Goal: Task Accomplishment & Management: Use online tool/utility

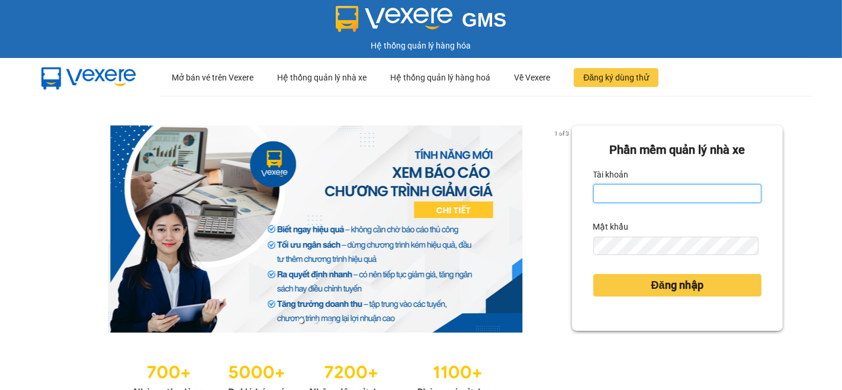
click at [692, 185] on input "Tài khoản" at bounding box center [678, 193] width 168 height 19
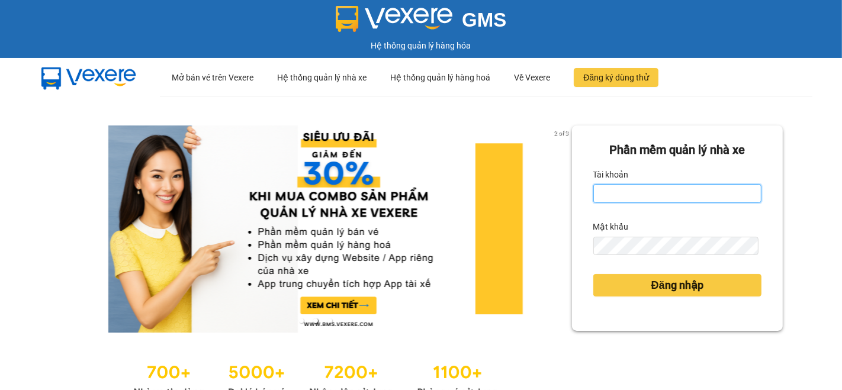
type input "ti.nhuquynh"
click at [594, 274] on button "Đăng nhập" at bounding box center [678, 285] width 168 height 23
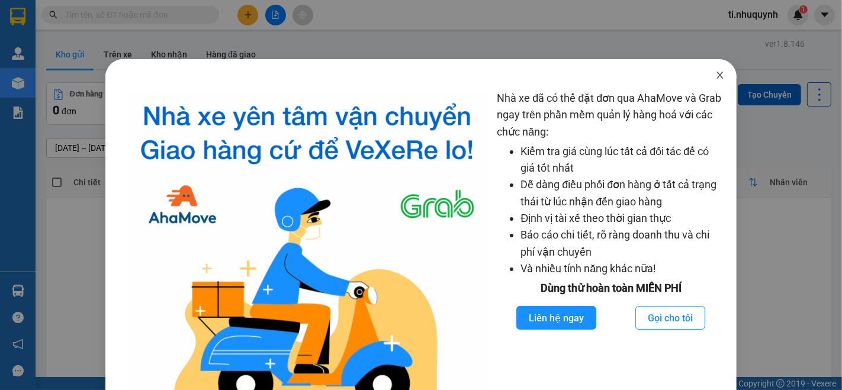
click at [717, 75] on icon "close" at bounding box center [720, 75] width 7 height 7
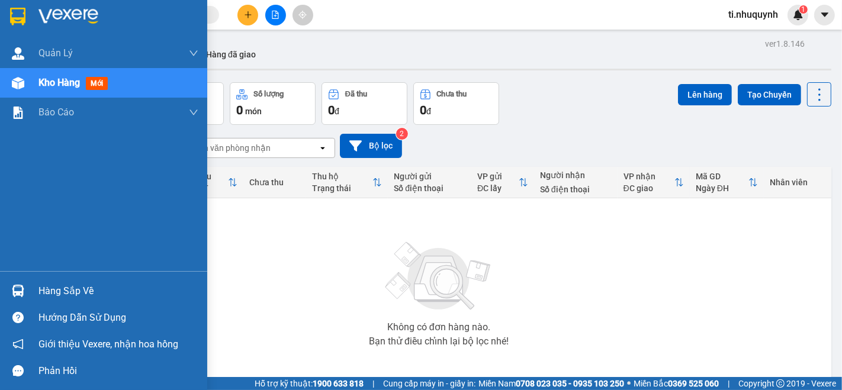
click at [75, 285] on div "Hàng sắp về" at bounding box center [119, 292] width 160 height 18
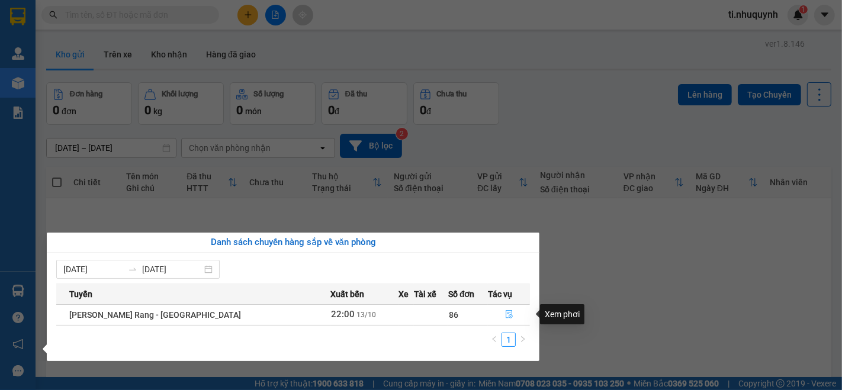
click at [506, 316] on icon "file-done" at bounding box center [509, 314] width 7 height 8
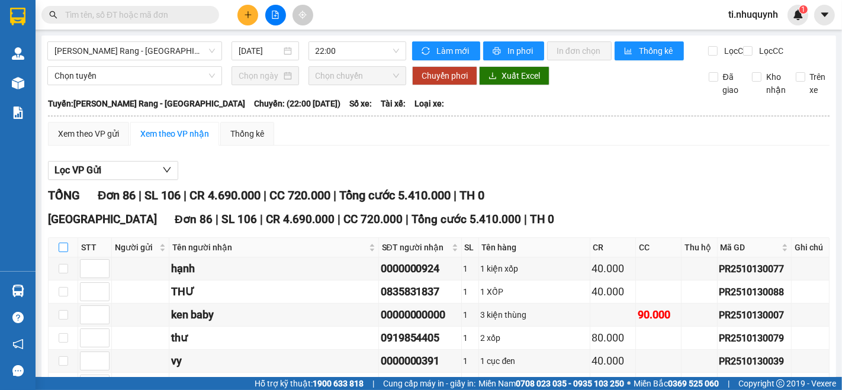
click at [61, 252] on input "checkbox" at bounding box center [63, 247] width 9 height 9
checkbox input "true"
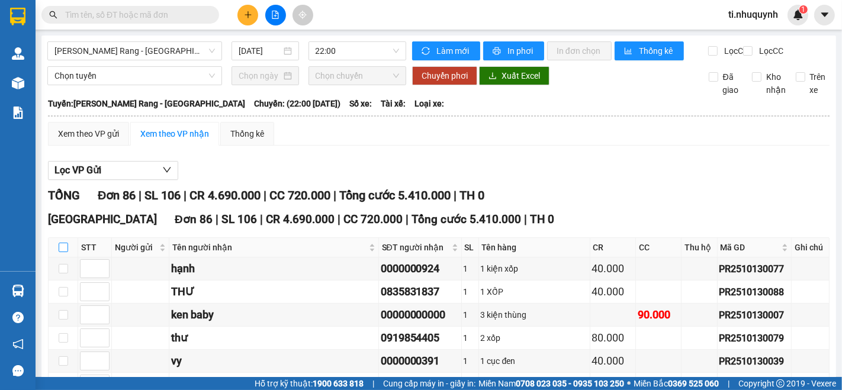
checkbox input "true"
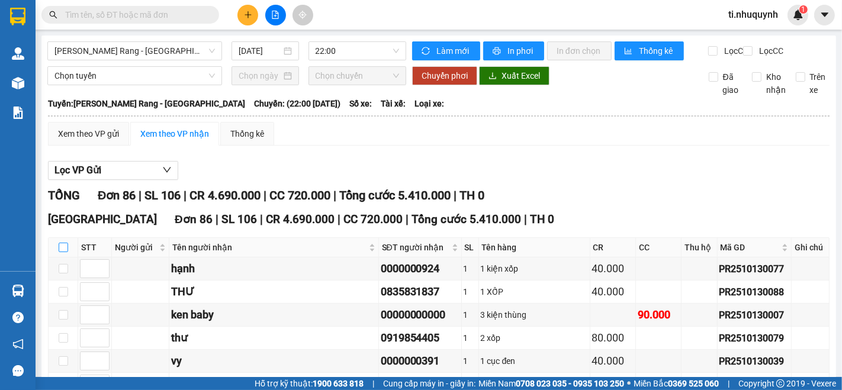
checkbox input "true"
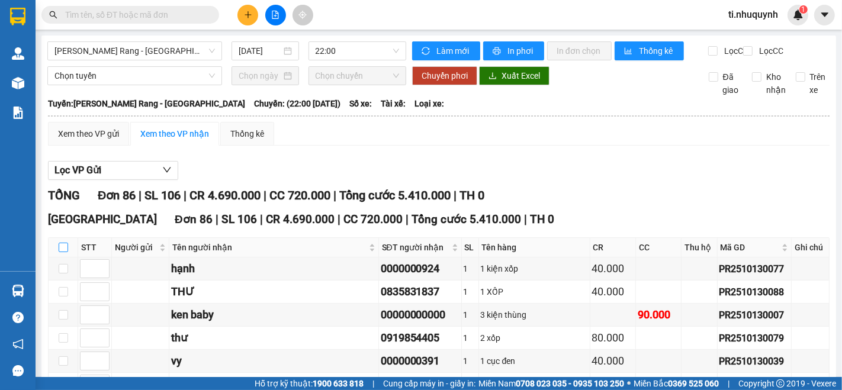
checkbox input "true"
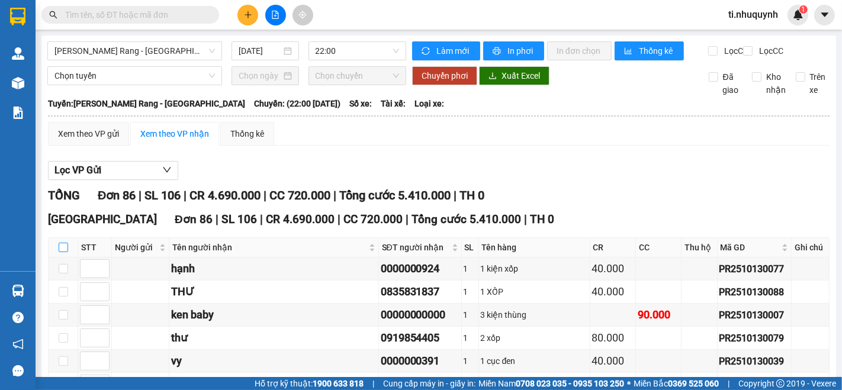
checkbox input "true"
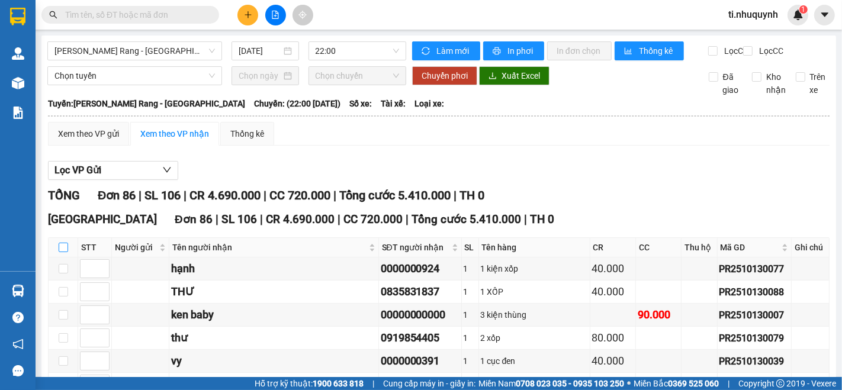
checkbox input "true"
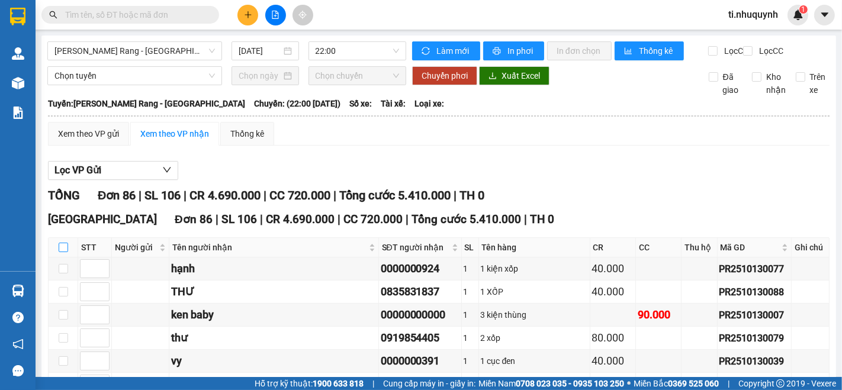
checkbox input "true"
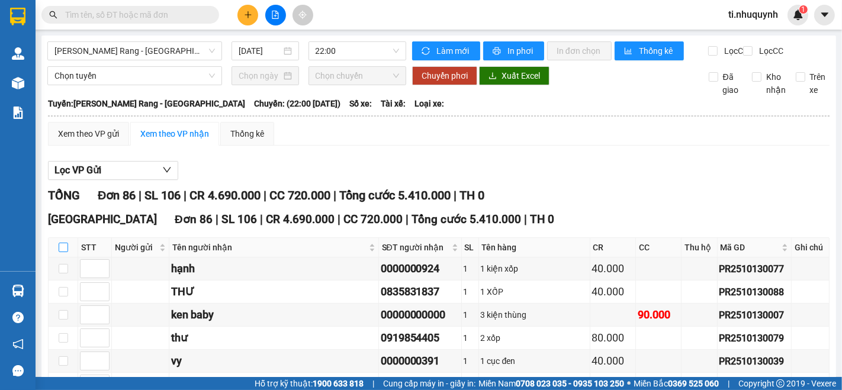
checkbox input "true"
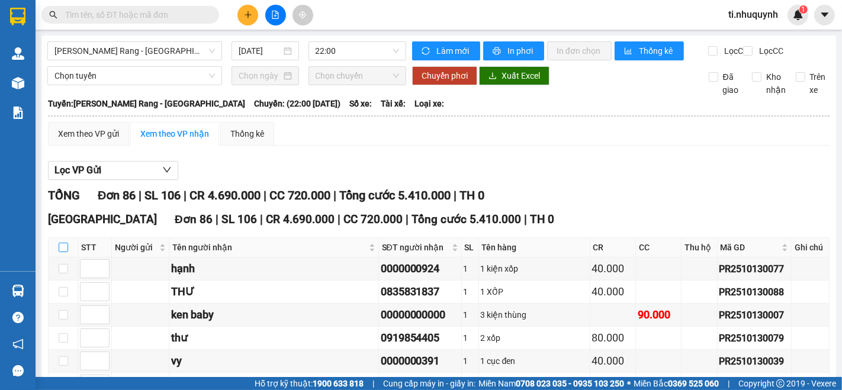
checkbox input "true"
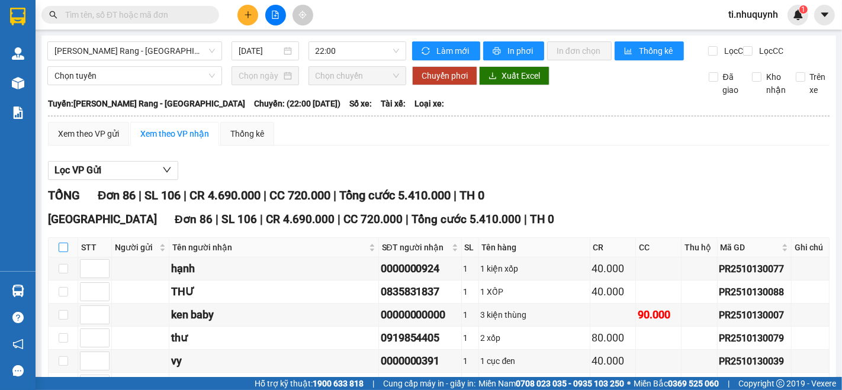
checkbox input "true"
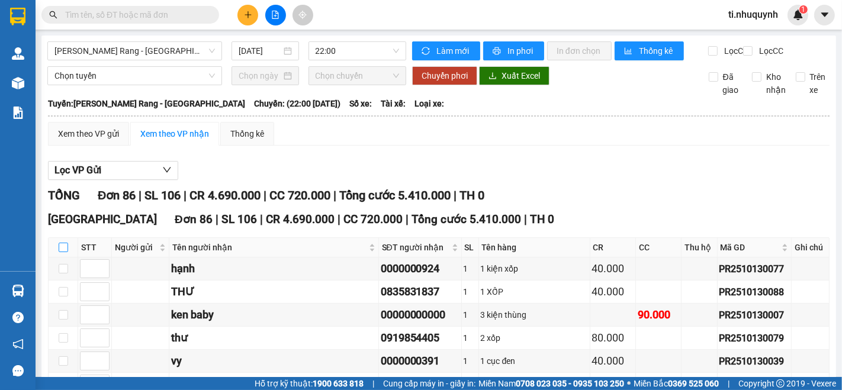
checkbox input "true"
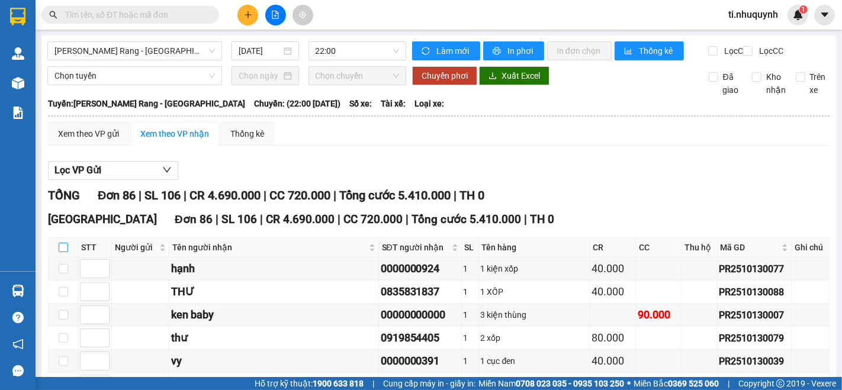
checkbox input "true"
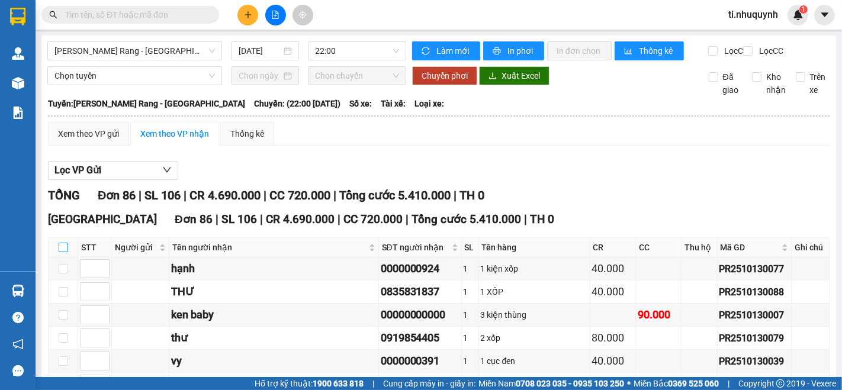
checkbox input "true"
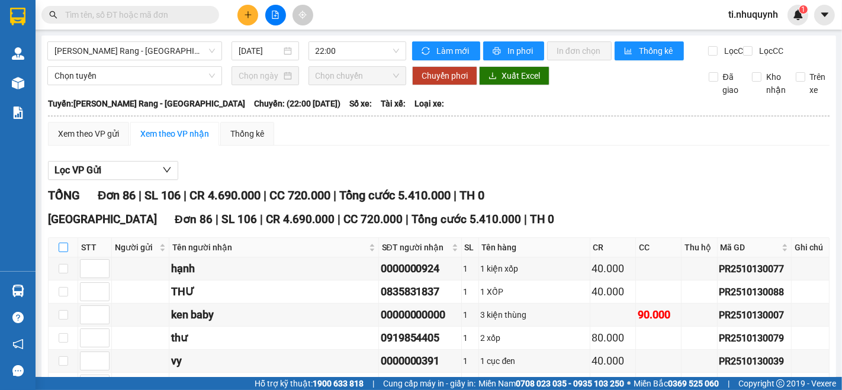
checkbox input "true"
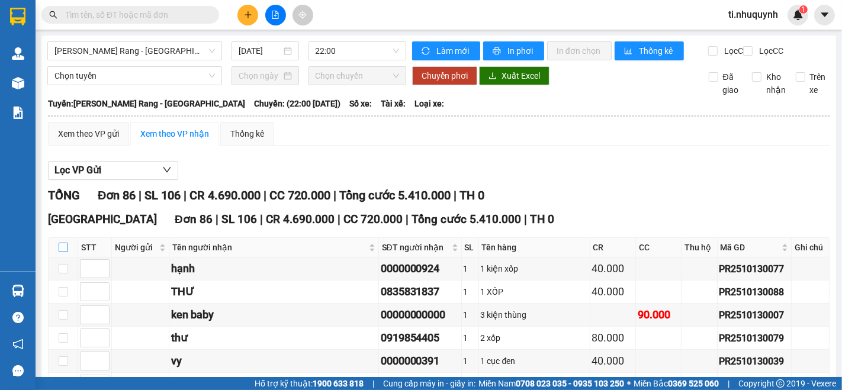
checkbox input "true"
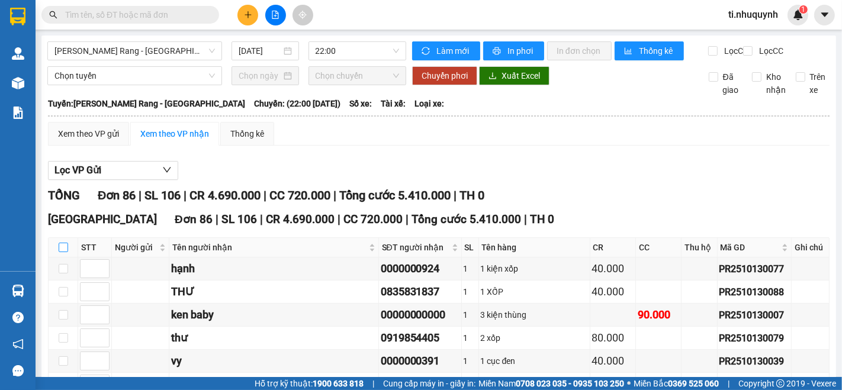
checkbox input "true"
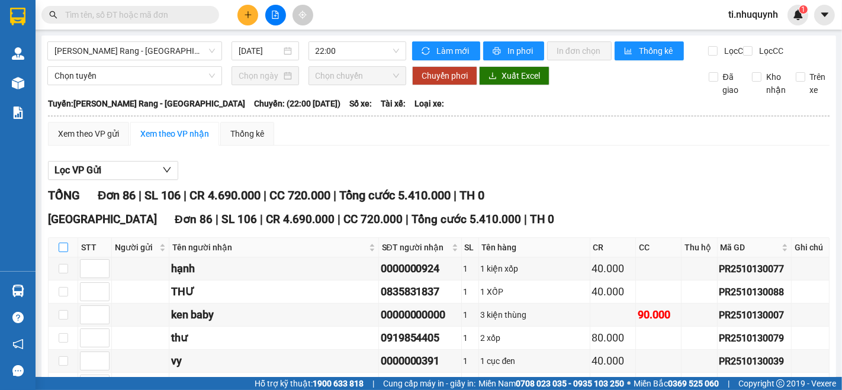
checkbox input "true"
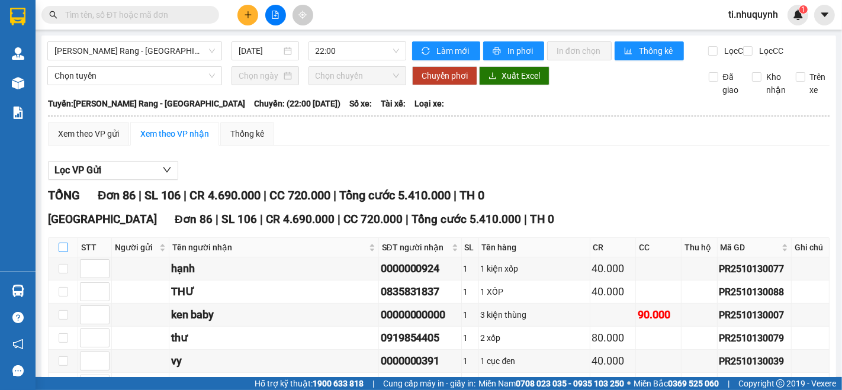
checkbox input "true"
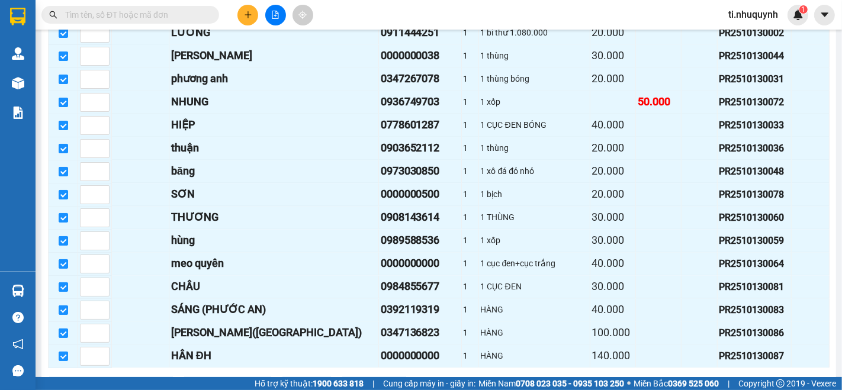
scroll to position [1897, 0]
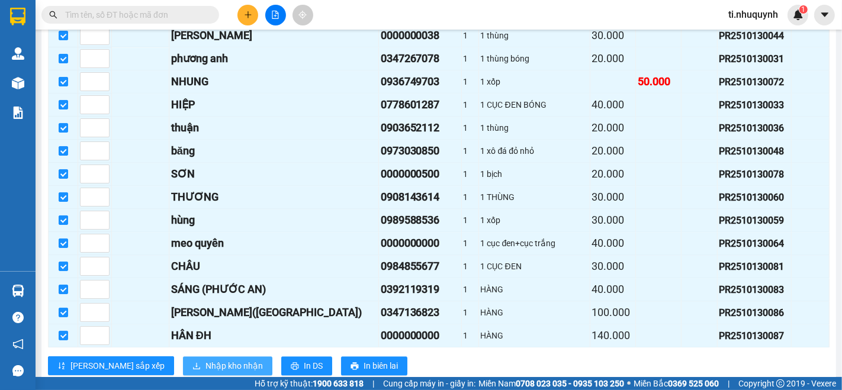
click at [206, 360] on span "Nhập kho nhận" at bounding box center [234, 366] width 57 height 13
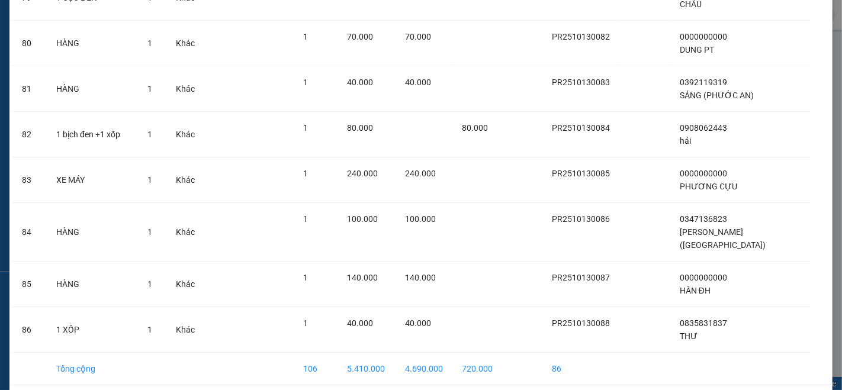
scroll to position [3704, 0]
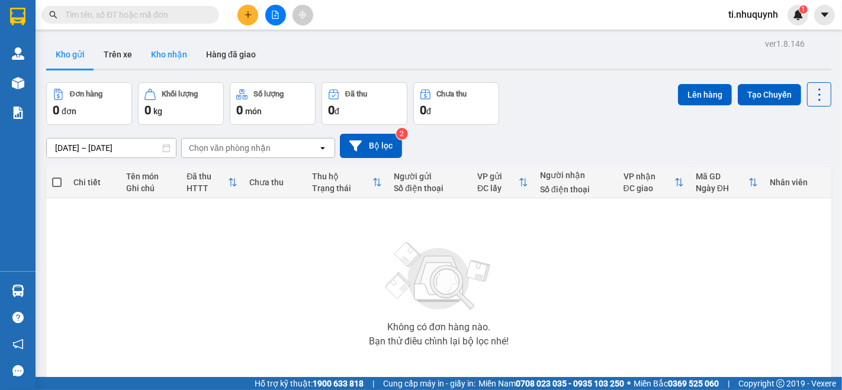
click at [176, 46] on button "Kho nhận" at bounding box center [169, 54] width 55 height 28
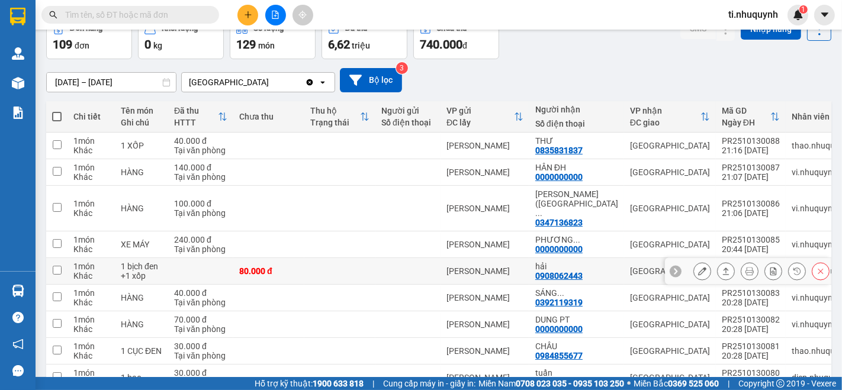
scroll to position [132, 0]
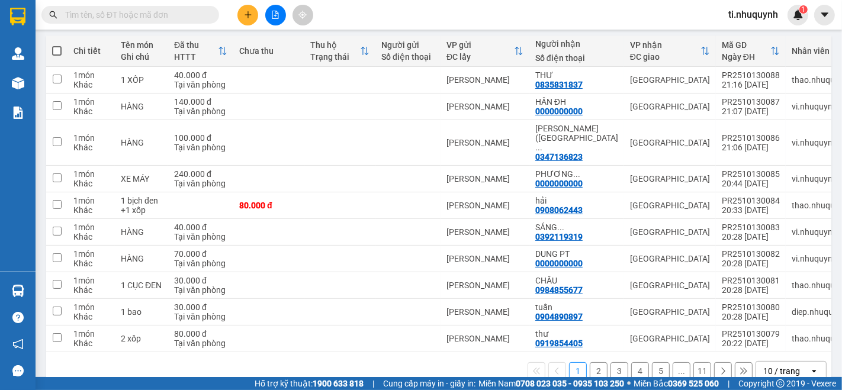
click at [771, 366] on div "10 / trang" at bounding box center [782, 372] width 37 height 12
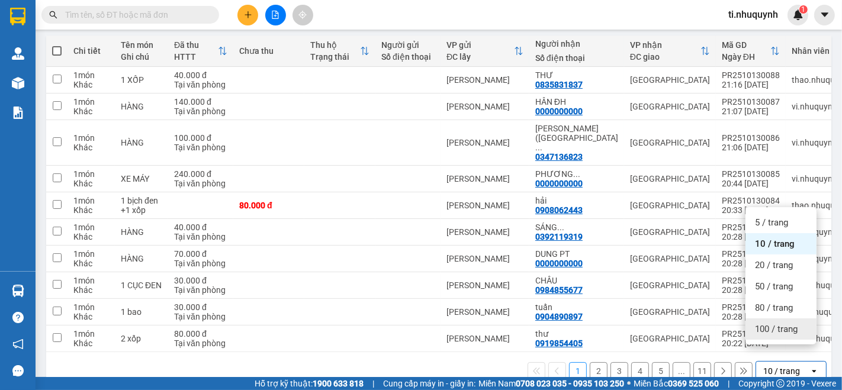
click at [782, 339] on div "100 / trang" at bounding box center [781, 329] width 71 height 21
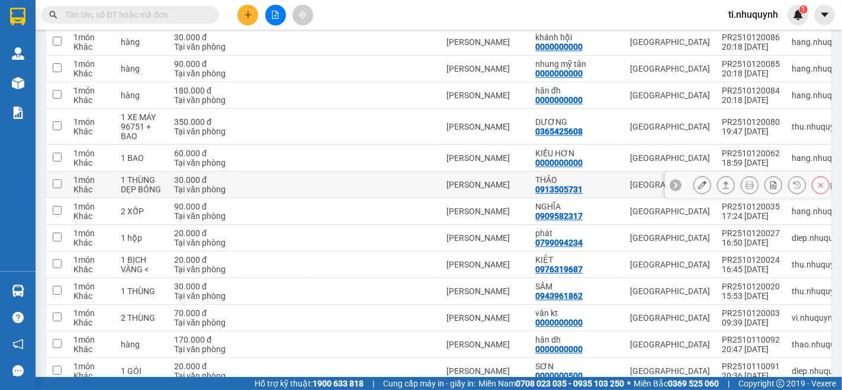
scroll to position [2633, 0]
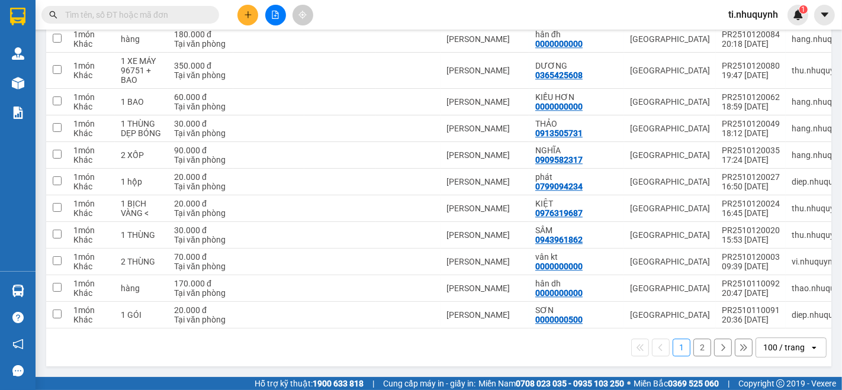
click at [694, 350] on button "2" at bounding box center [703, 348] width 18 height 18
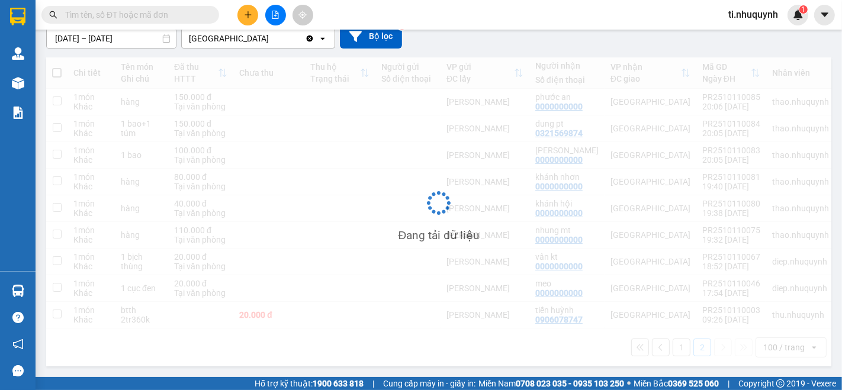
scroll to position [111, 0]
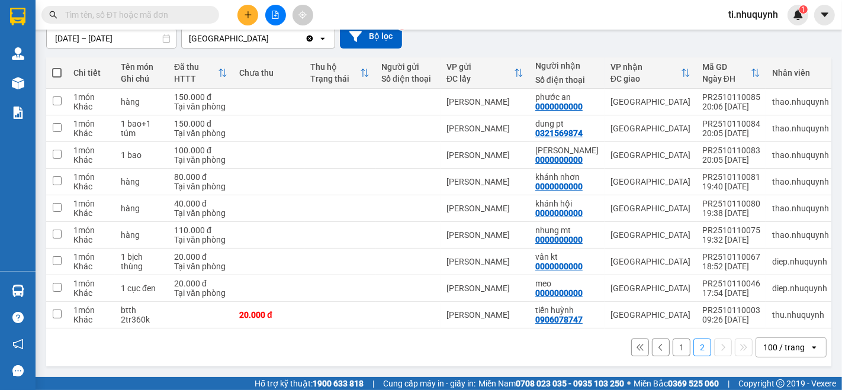
click at [673, 345] on button "1" at bounding box center [682, 348] width 18 height 18
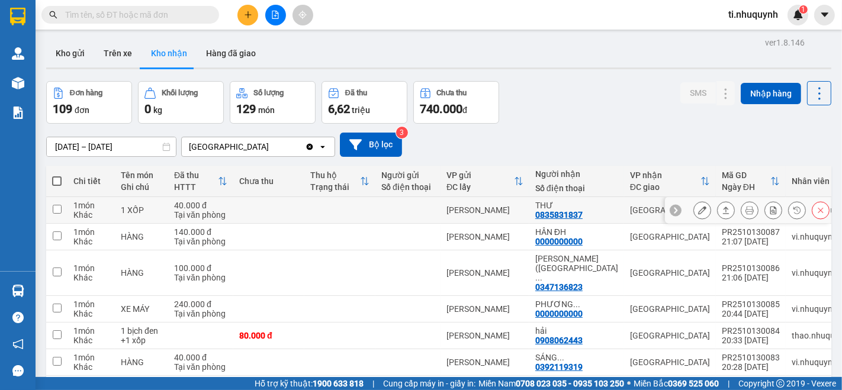
scroll to position [0, 0]
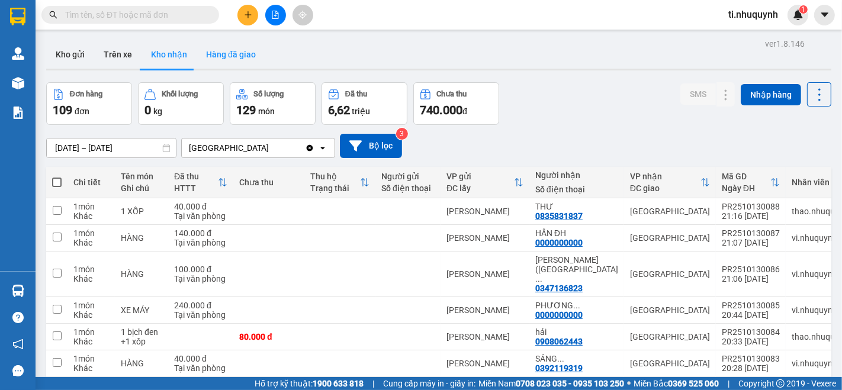
click at [242, 45] on button "Hàng đã giao" at bounding box center [231, 54] width 69 height 28
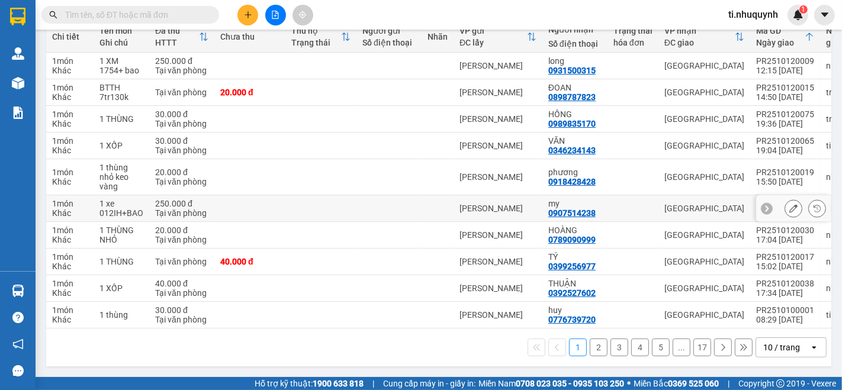
scroll to position [152, 0]
click at [799, 348] on div "10 / trang" at bounding box center [783, 347] width 53 height 19
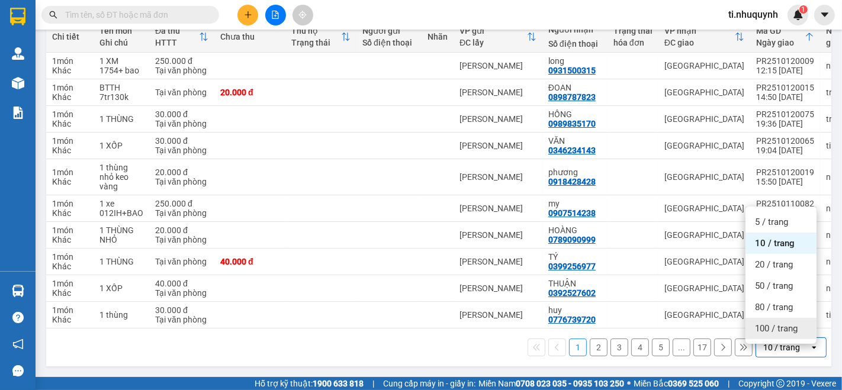
click at [791, 323] on span "100 / trang" at bounding box center [776, 329] width 43 height 12
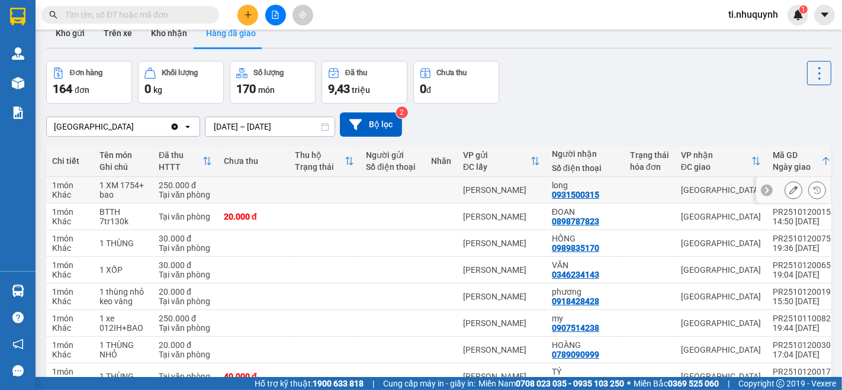
scroll to position [0, 0]
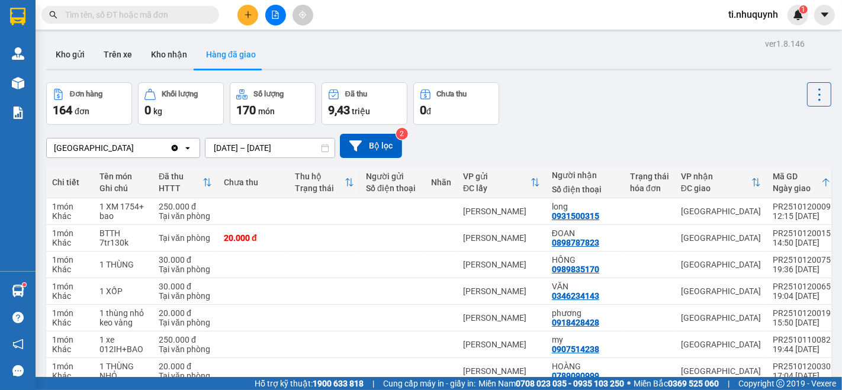
click at [149, 12] on input "text" at bounding box center [135, 14] width 140 height 13
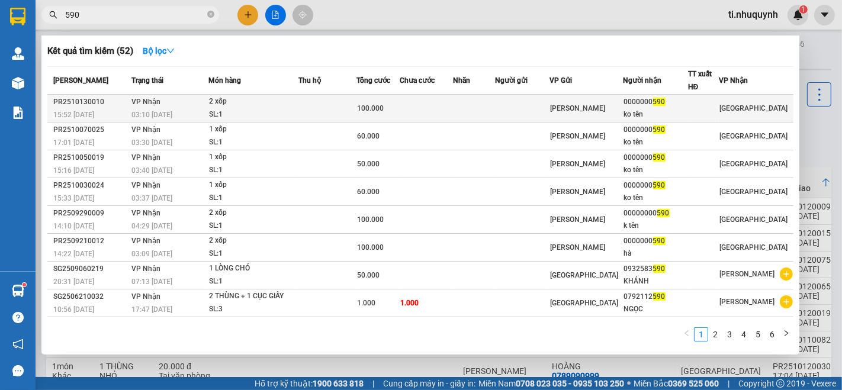
type input "590"
click at [472, 102] on td at bounding box center [474, 109] width 42 height 28
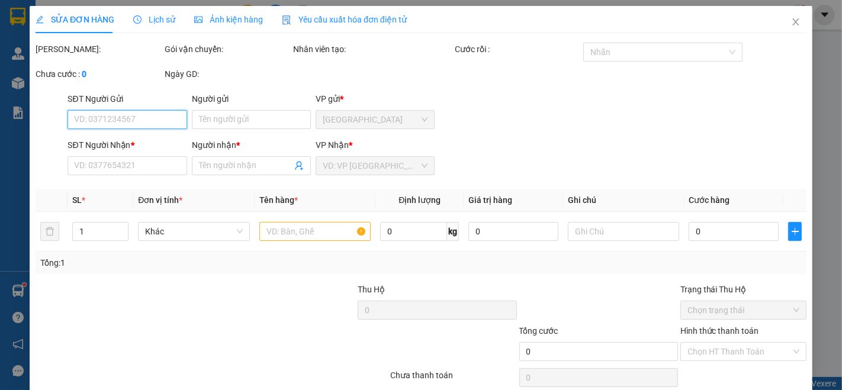
type input "0000000590"
type input "ko tên"
type input "100.000"
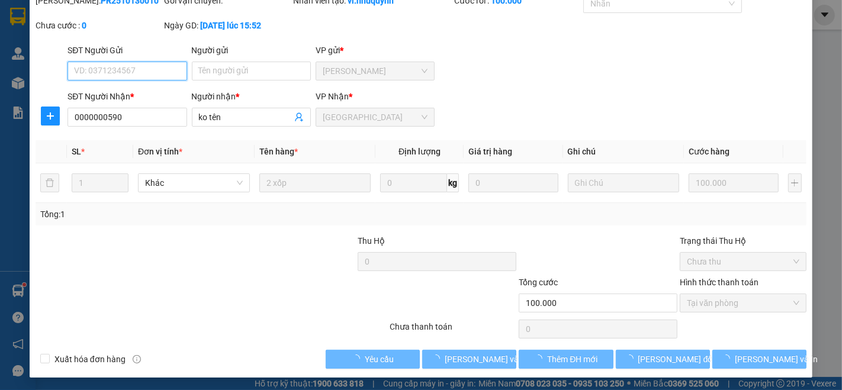
scroll to position [49, 0]
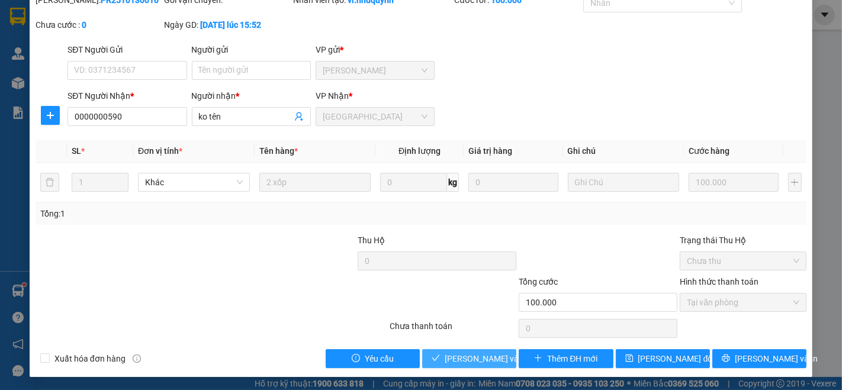
click at [482, 358] on span "[PERSON_NAME] và [PERSON_NAME] hàng" at bounding box center [525, 358] width 160 height 13
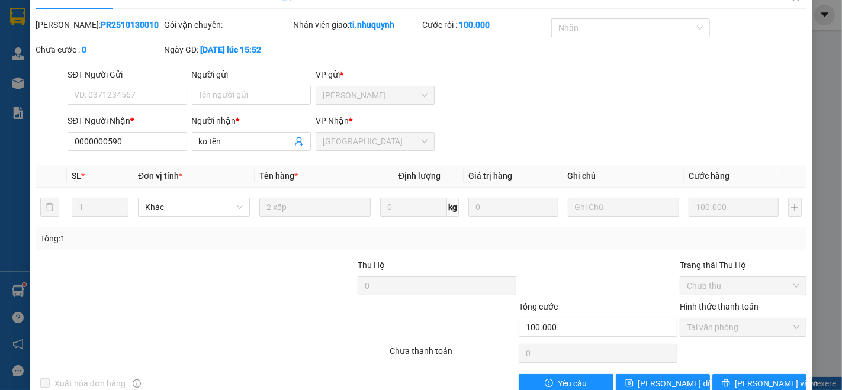
scroll to position [0, 0]
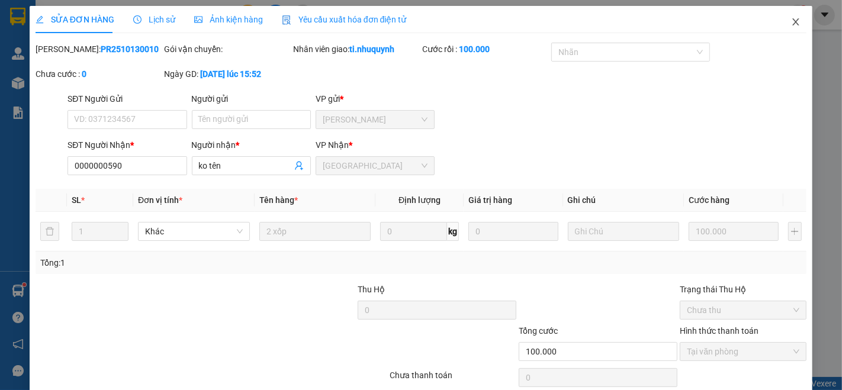
click at [780, 19] on span "Close" at bounding box center [796, 22] width 33 height 33
click at [787, 20] on span "ti.nhuquynh" at bounding box center [753, 14] width 69 height 15
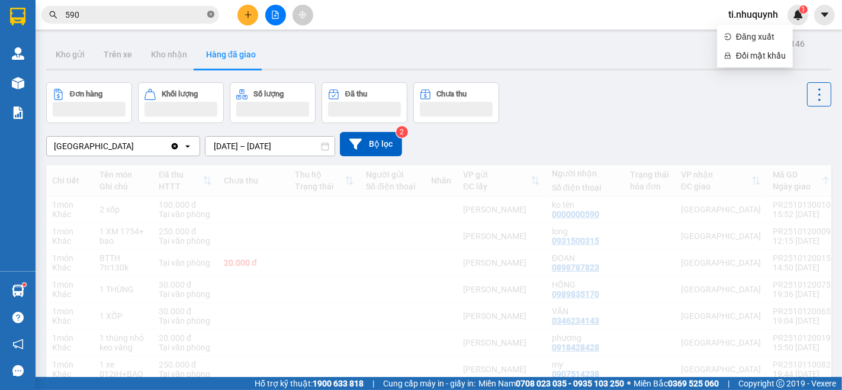
click at [210, 17] on icon "close-circle" at bounding box center [210, 14] width 7 height 7
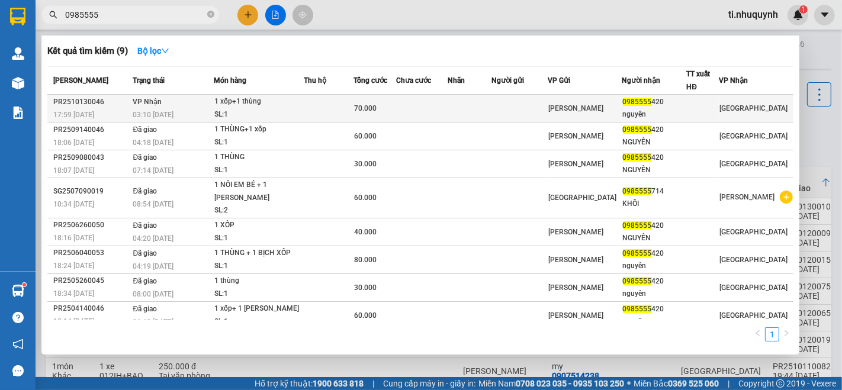
type input "0985555"
click at [523, 104] on td at bounding box center [520, 109] width 56 height 28
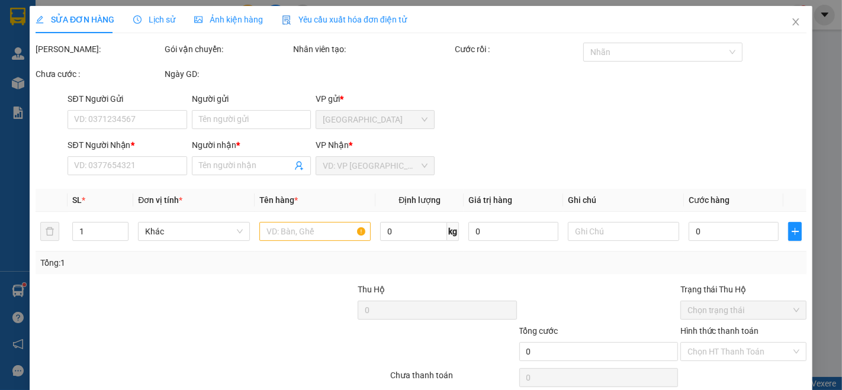
type input "0985555420"
type input "nguyên"
type input "70.000"
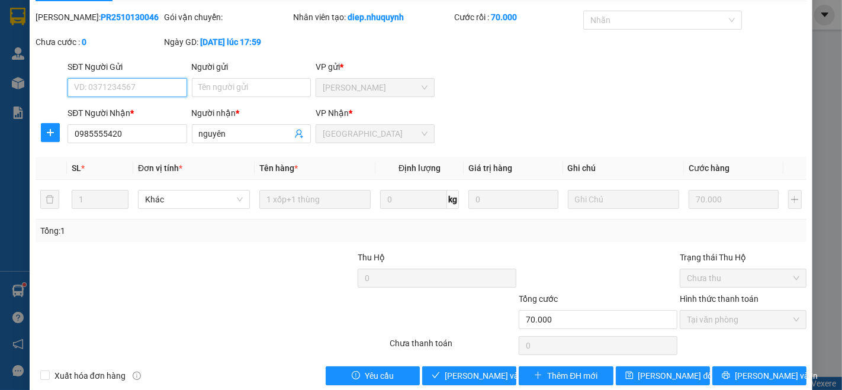
scroll to position [49, 0]
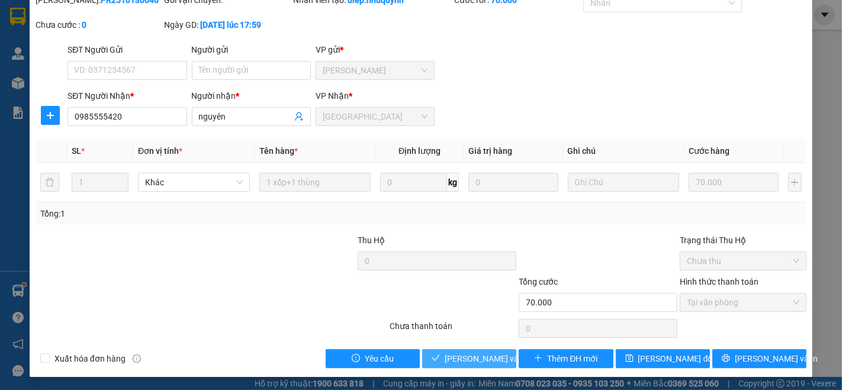
click at [489, 354] on span "[PERSON_NAME] và [PERSON_NAME] hàng" at bounding box center [525, 358] width 160 height 13
